Goal: Transaction & Acquisition: Download file/media

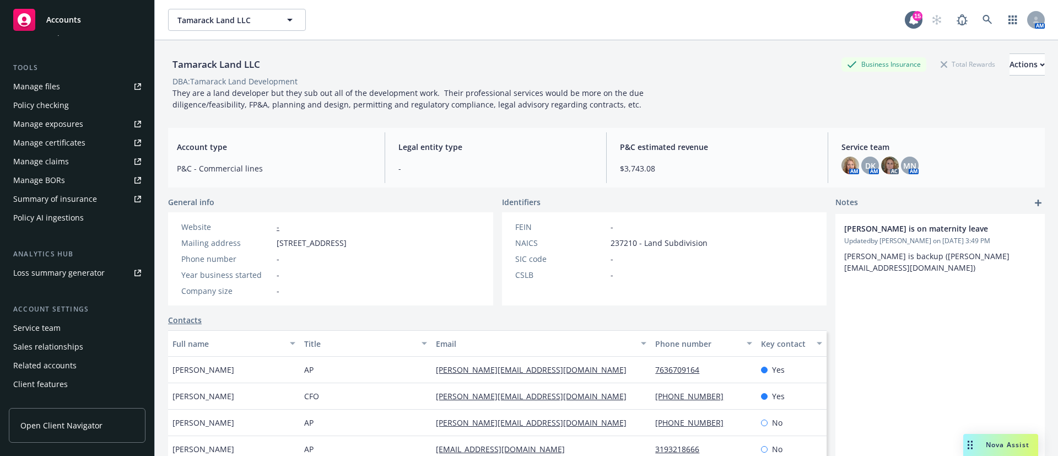
scroll to position [319, 0]
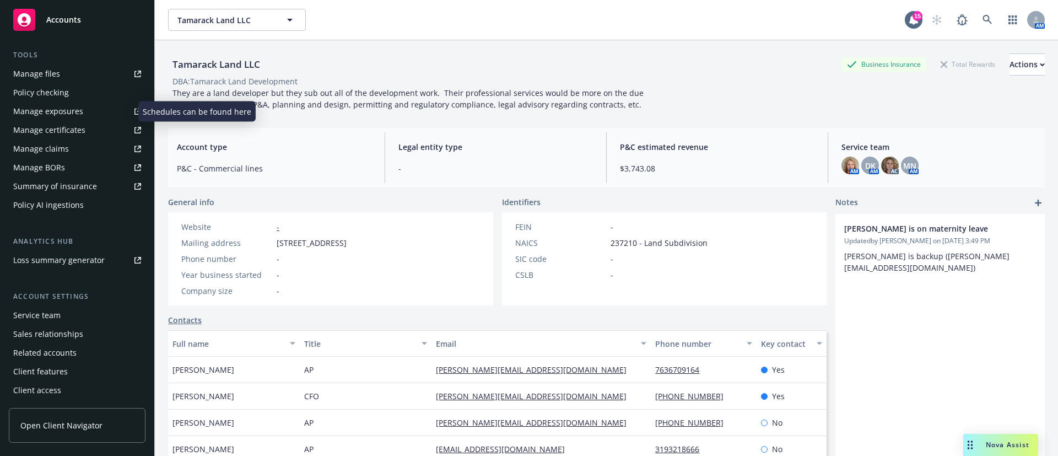
click at [52, 110] on div "Manage exposures" at bounding box center [48, 112] width 70 height 18
click at [67, 124] on div "Manage certificates" at bounding box center [49, 130] width 72 height 18
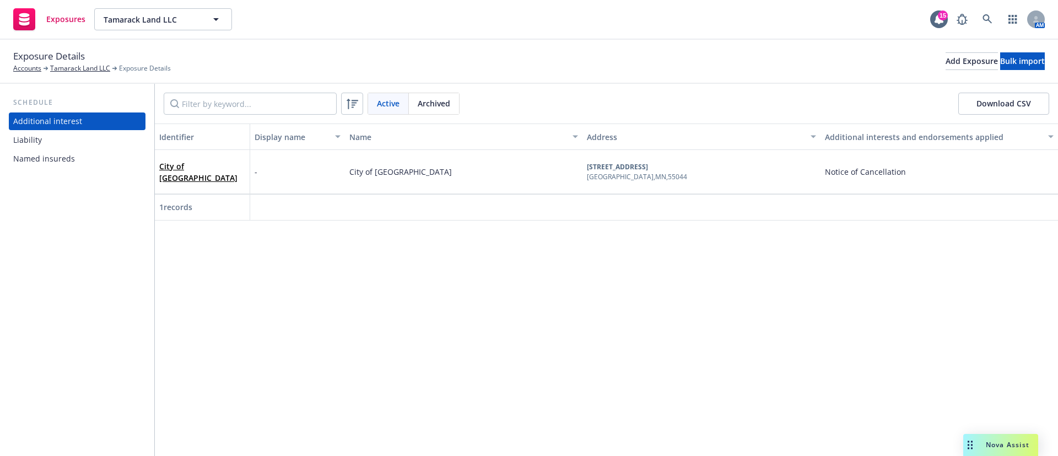
click at [73, 150] on div "Named insureds" at bounding box center [77, 159] width 128 height 18
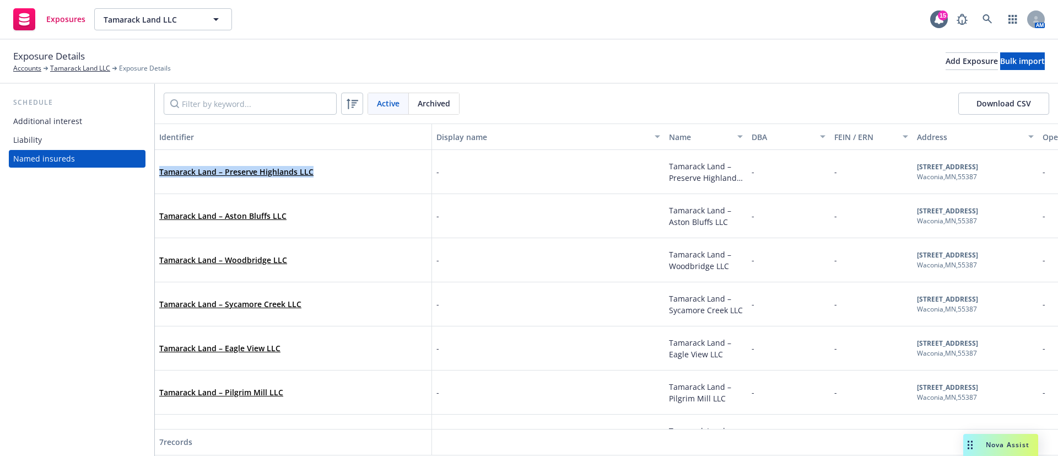
drag, startPoint x: 357, startPoint y: 177, endPoint x: 161, endPoint y: 184, distance: 195.7
click at [161, 184] on div "Tamarack Land – Preserve Highlands LLC" at bounding box center [293, 172] width 268 height 30
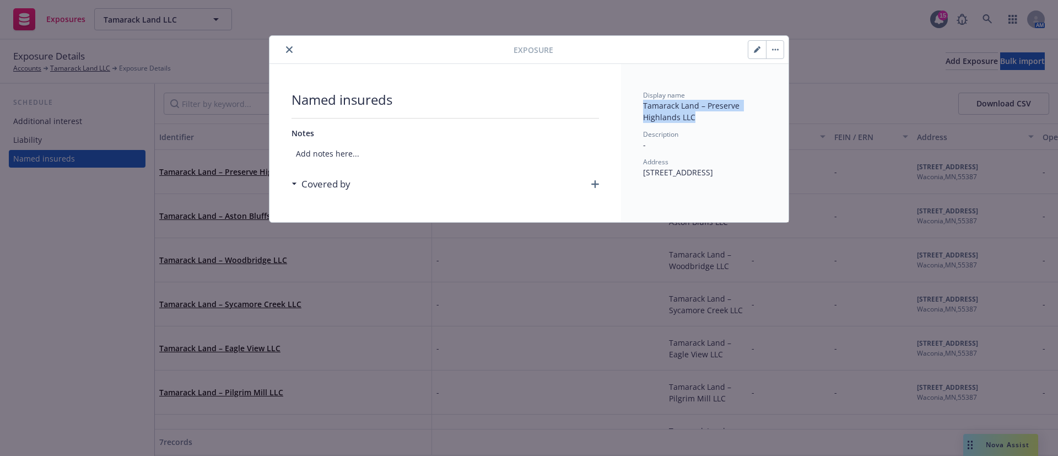
drag, startPoint x: 704, startPoint y: 121, endPoint x: 643, endPoint y: 104, distance: 63.0
click at [643, 104] on div "Display name Tamarack Land – Preserve Highlands LLC" at bounding box center [704, 106] width 123 height 33
copy span "Tamarack Land – Preserve Highlands LLC"
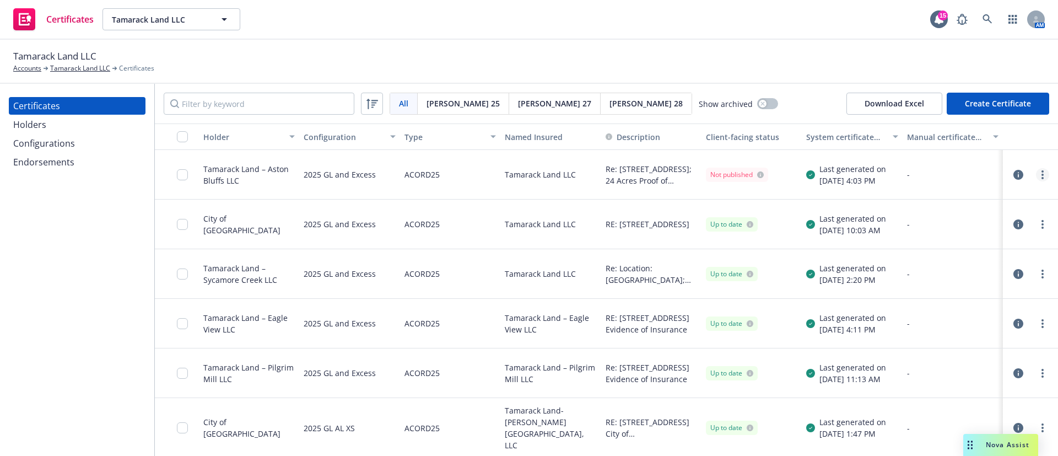
click at [1036, 174] on link "more" at bounding box center [1042, 174] width 13 height 13
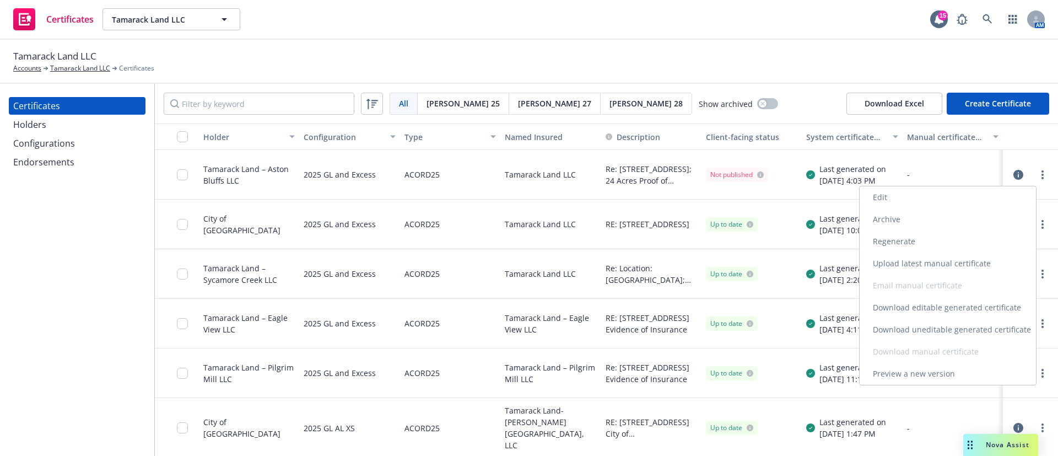
click at [950, 302] on link "Download editable generated certificate" at bounding box center [948, 307] width 176 height 22
